Goal: Information Seeking & Learning: Find specific page/section

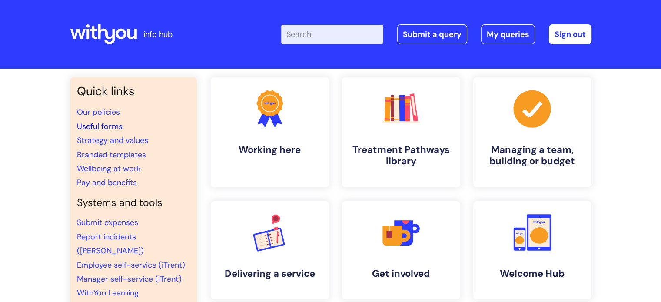
click at [101, 125] on link "Useful forms" at bounding box center [100, 126] width 46 height 10
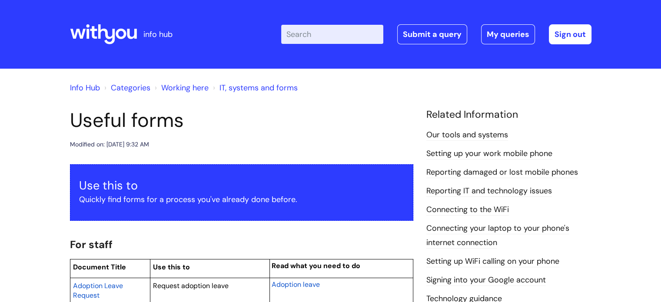
click at [335, 33] on input "Enter your search term here..." at bounding box center [332, 34] width 102 height 19
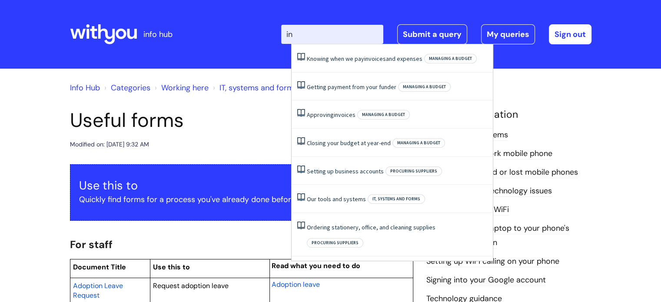
type input "i"
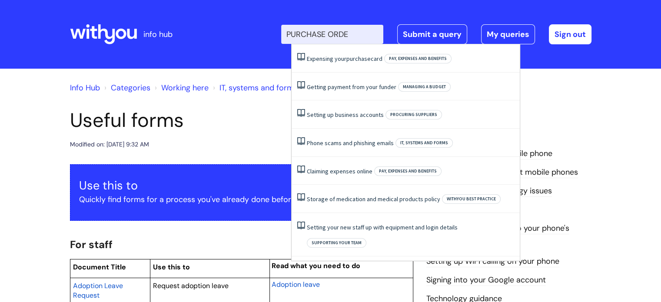
type input "PURCHASE ORDER"
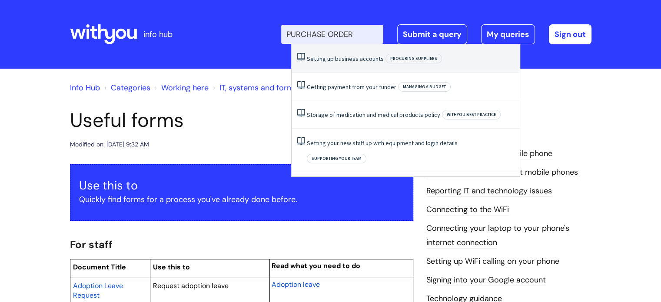
click at [339, 62] on link "Setting up business accounts" at bounding box center [345, 59] width 77 height 8
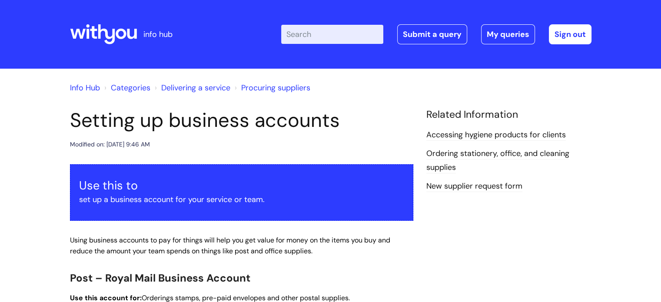
click at [320, 33] on input "Enter your search term here..." at bounding box center [332, 34] width 102 height 19
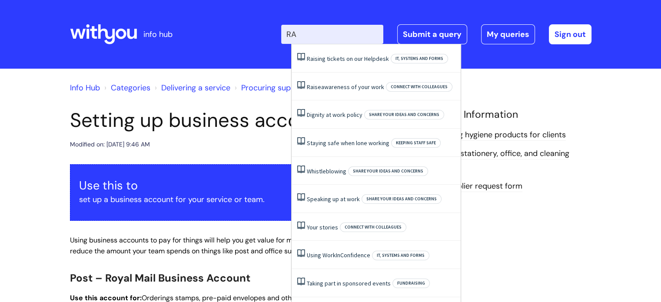
type input "R"
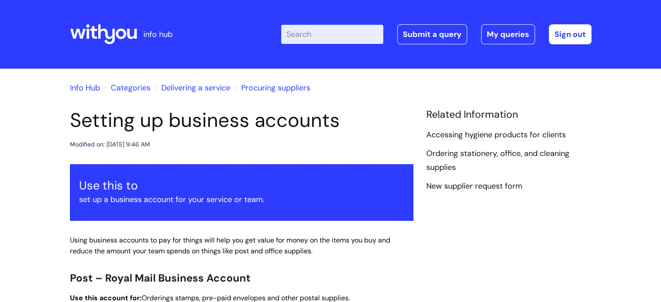
click at [107, 34] on icon at bounding box center [106, 34] width 17 height 20
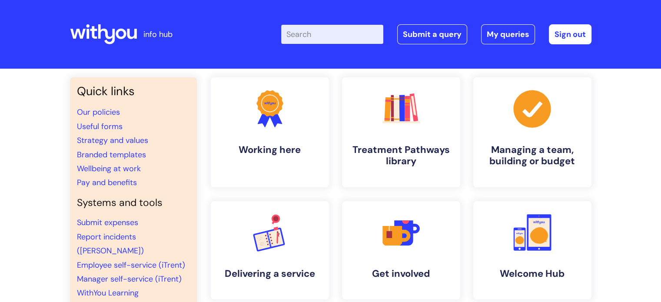
click at [334, 32] on input "Enter your search term here..." at bounding box center [332, 34] width 102 height 19
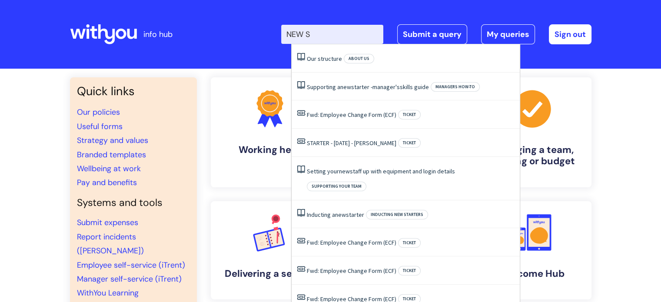
type input "NEW SU"
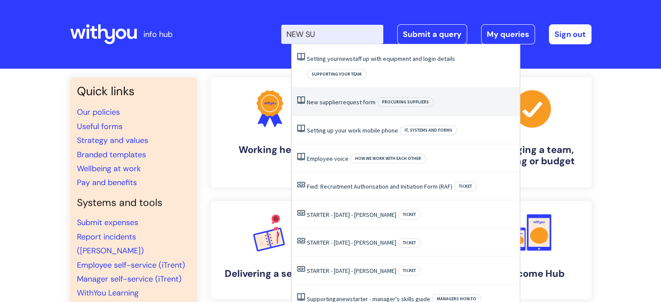
click at [315, 98] on span "New" at bounding box center [312, 102] width 11 height 8
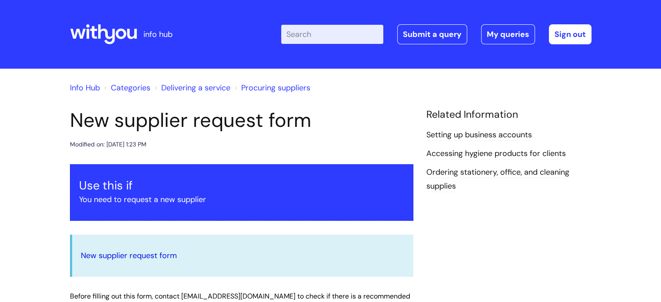
click at [167, 255] on link "New supplier request form" at bounding box center [129, 255] width 96 height 10
